Goal: Navigation & Orientation: Find specific page/section

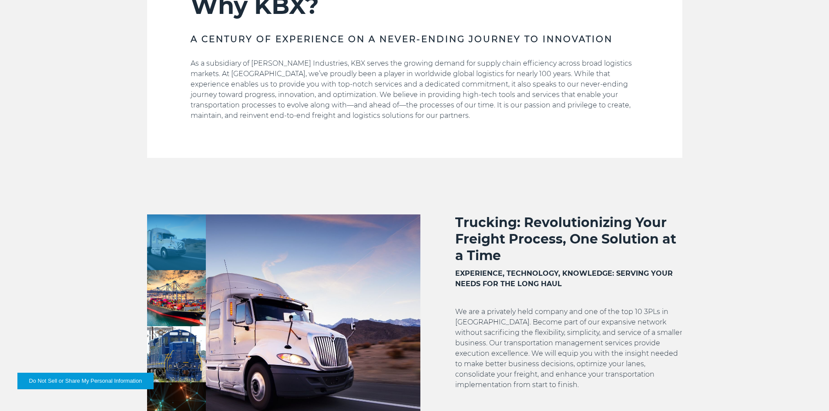
scroll to position [566, 0]
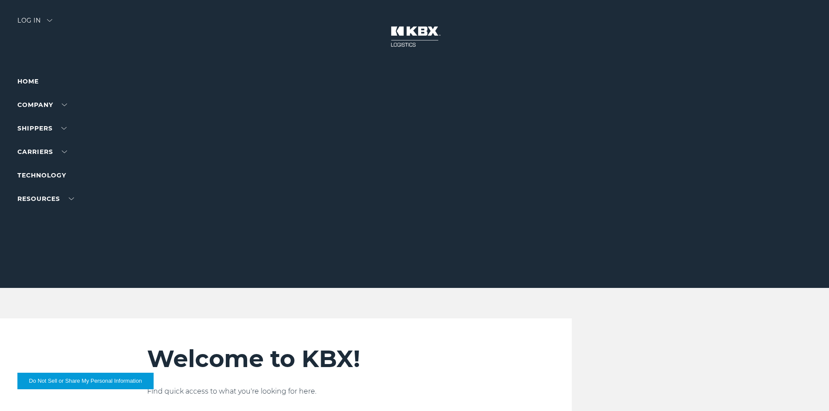
click at [27, 77] on li "Home" at bounding box center [55, 81] width 76 height 10
